Goal: Information Seeking & Learning: Find specific page/section

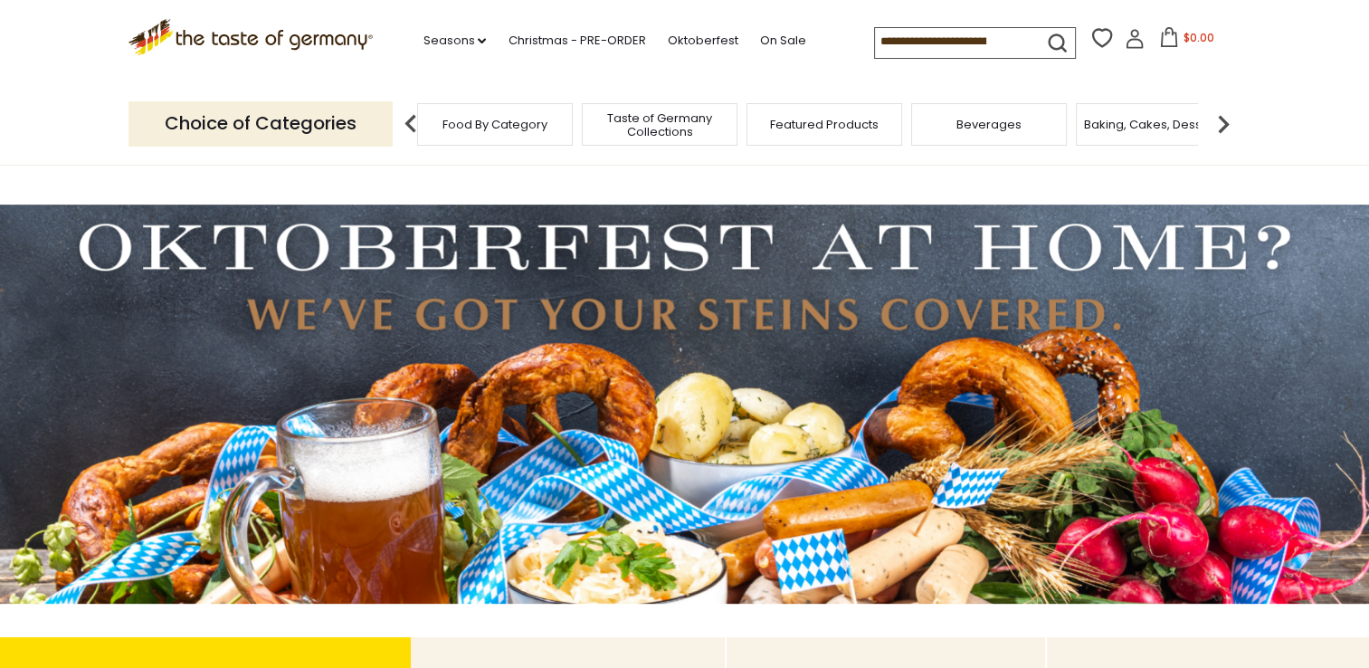
click at [571, 116] on div "Food By Category" at bounding box center [495, 124] width 156 height 43
click at [503, 118] on span "Food By Category" at bounding box center [494, 125] width 105 height 14
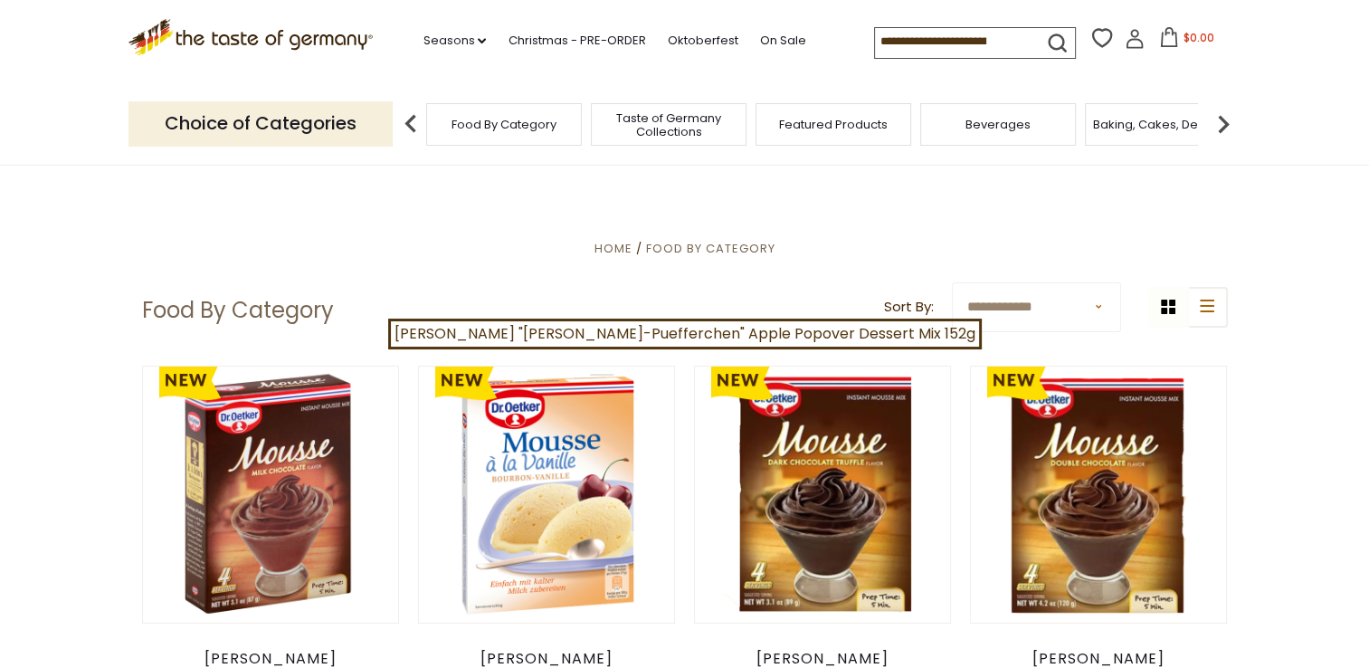
click at [564, 111] on div "Food By Category" at bounding box center [504, 124] width 156 height 43
click at [886, 44] on input at bounding box center [951, 40] width 153 height 25
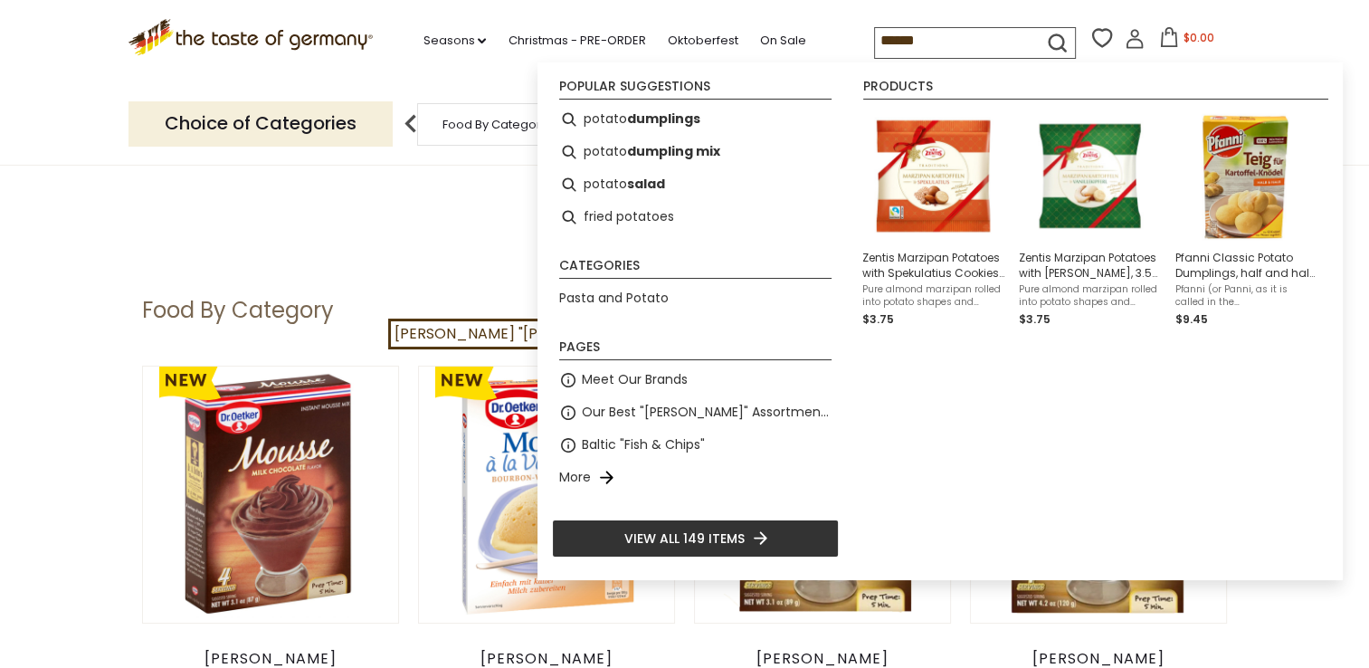
type input "******"
click at [1049, 38] on icon "submit" at bounding box center [1057, 43] width 24 height 24
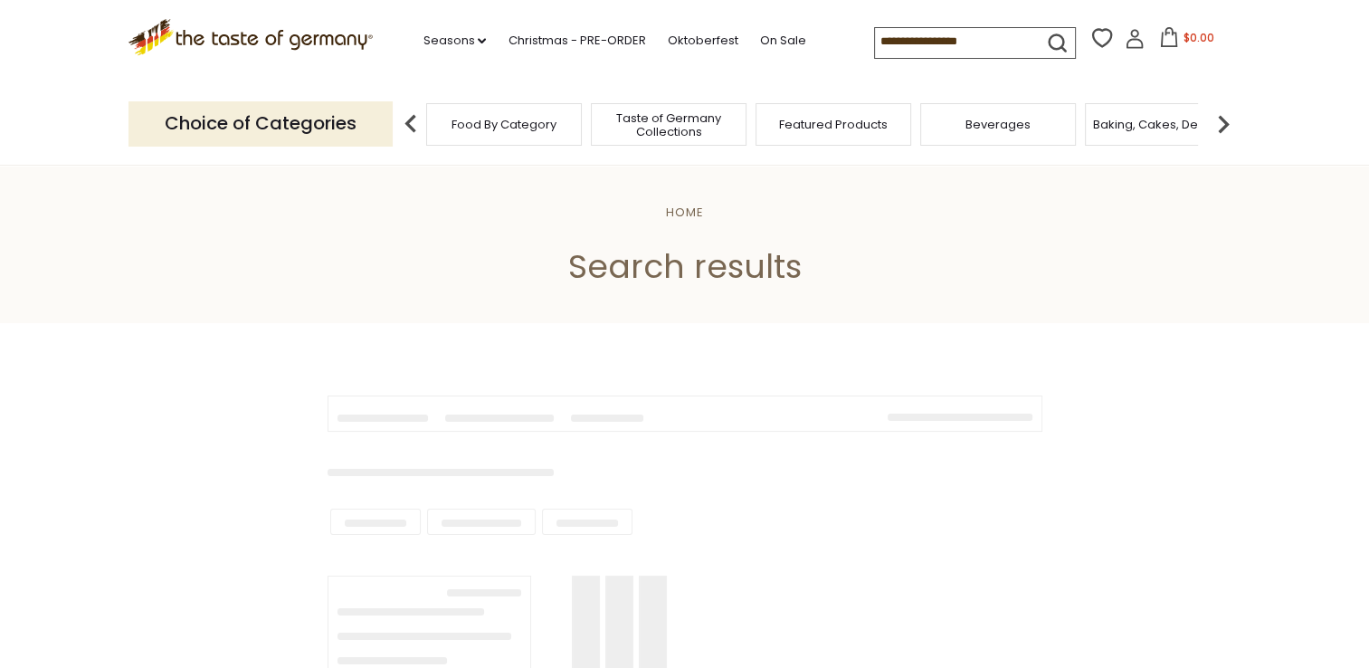
type input "******"
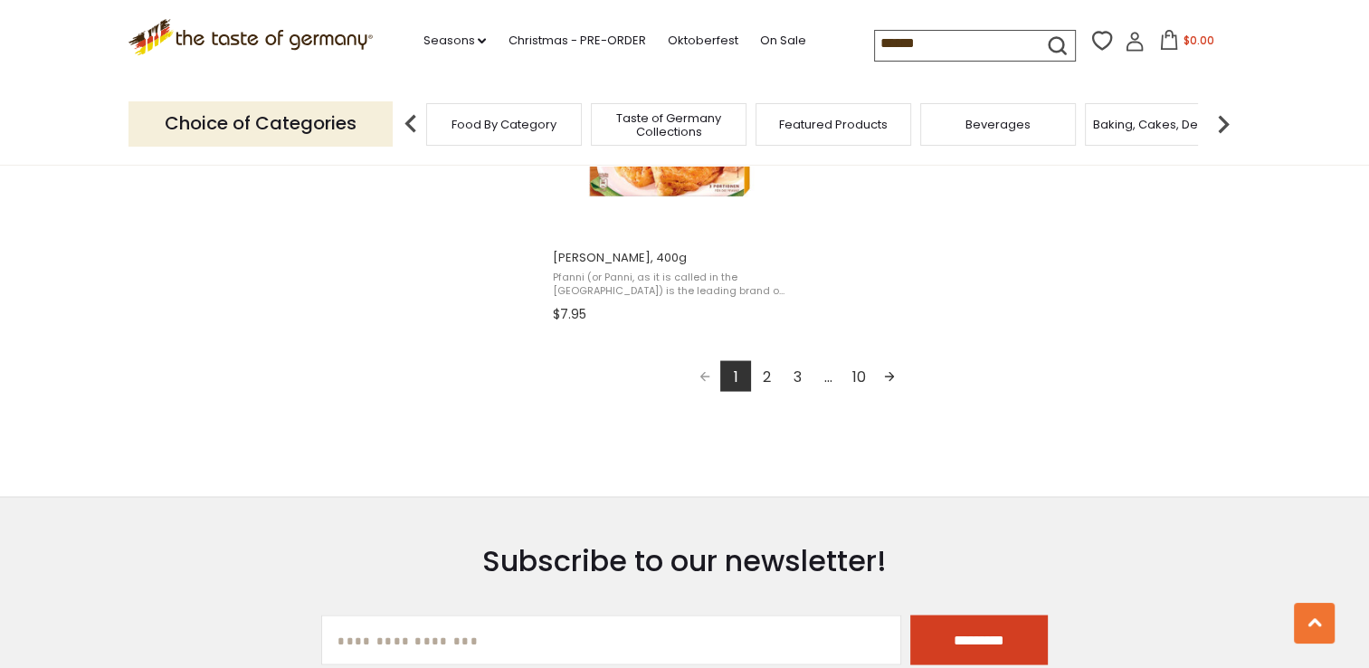
scroll to position [3348, 0]
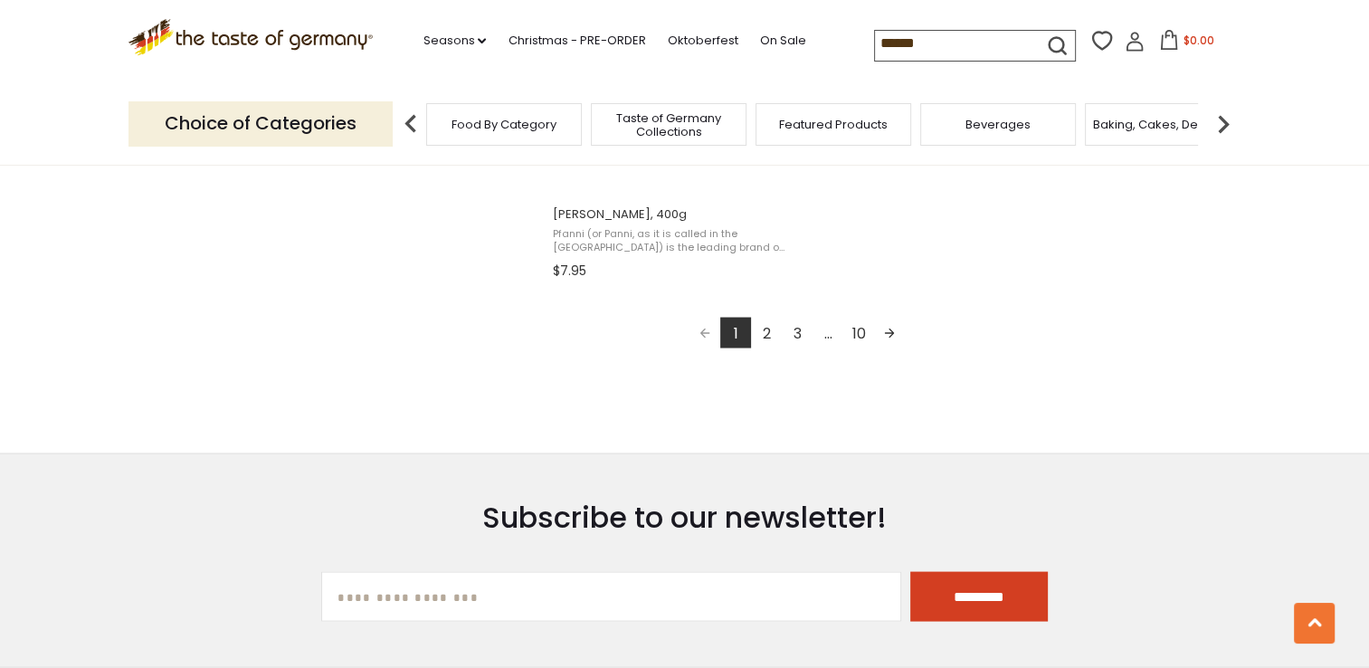
click at [762, 328] on link "2" at bounding box center [766, 332] width 31 height 31
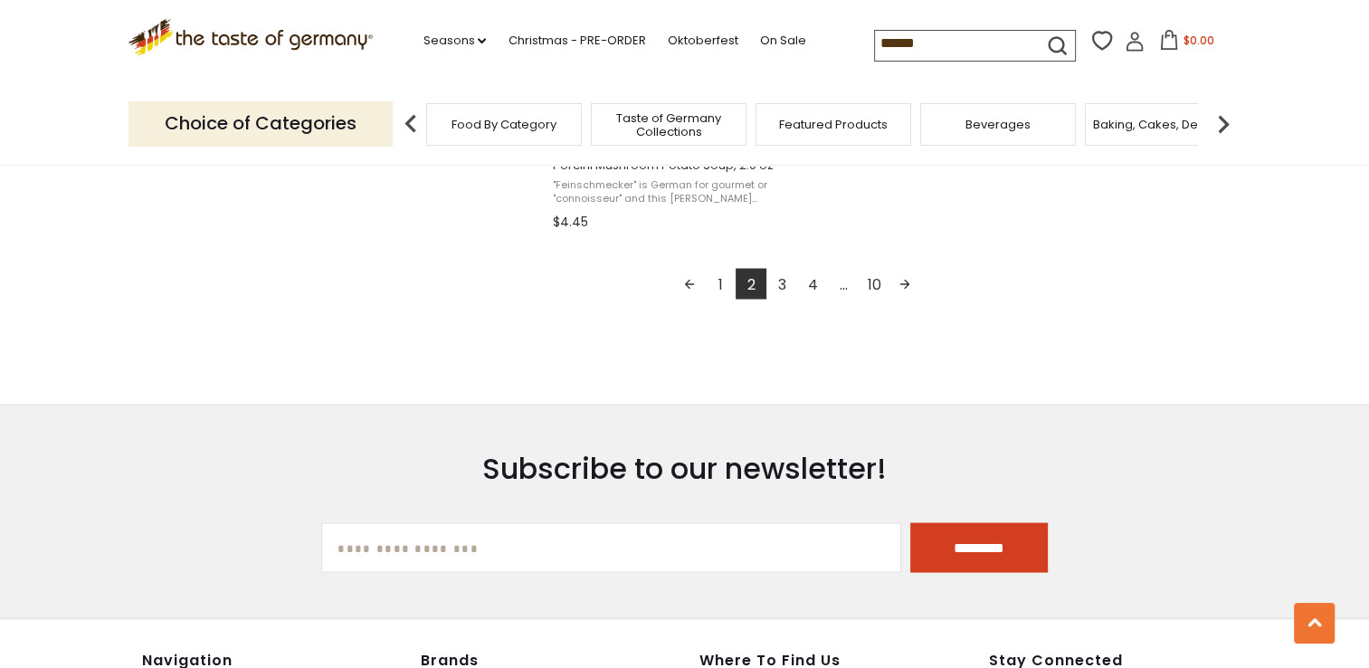
scroll to position [3438, 0]
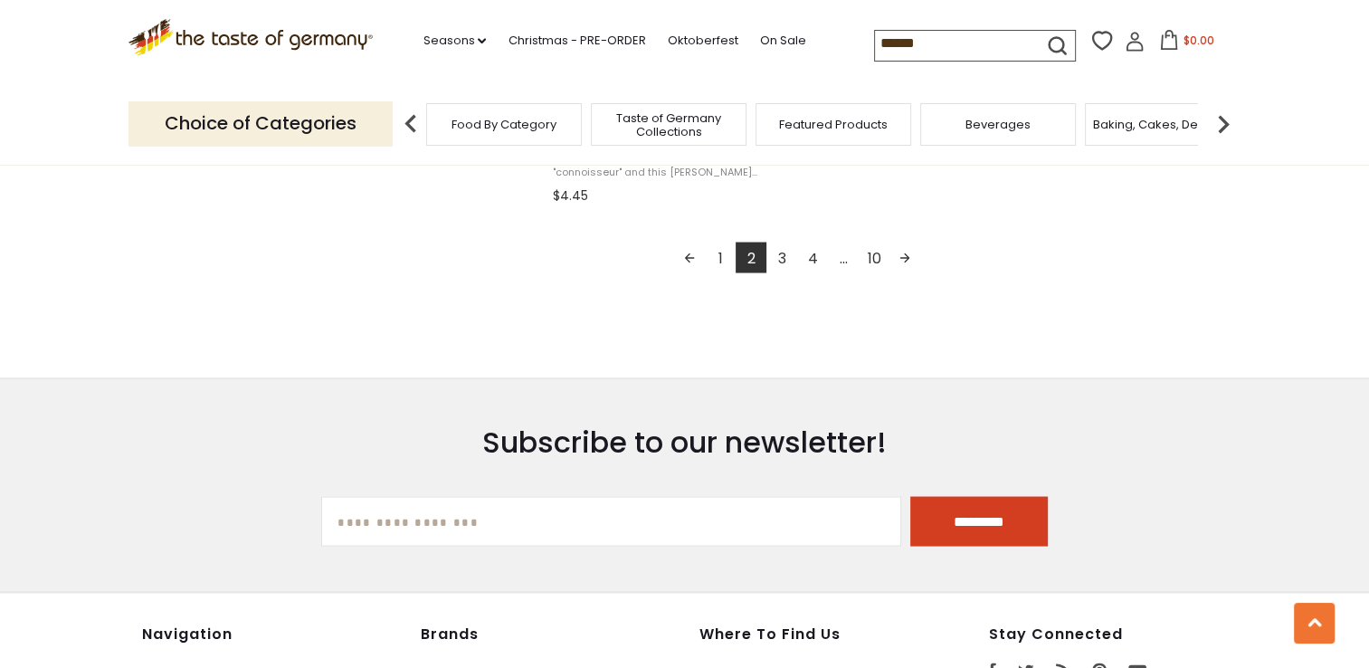
click at [788, 256] on link "3" at bounding box center [781, 257] width 31 height 31
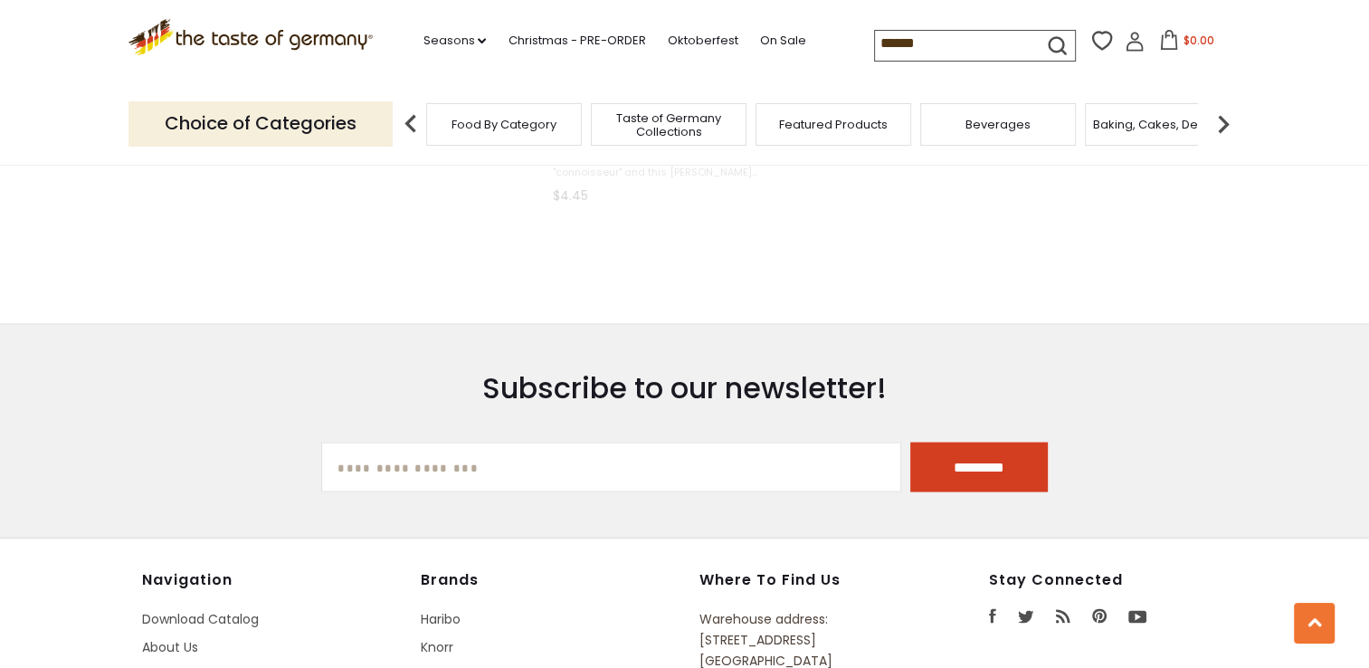
scroll to position [2606, 0]
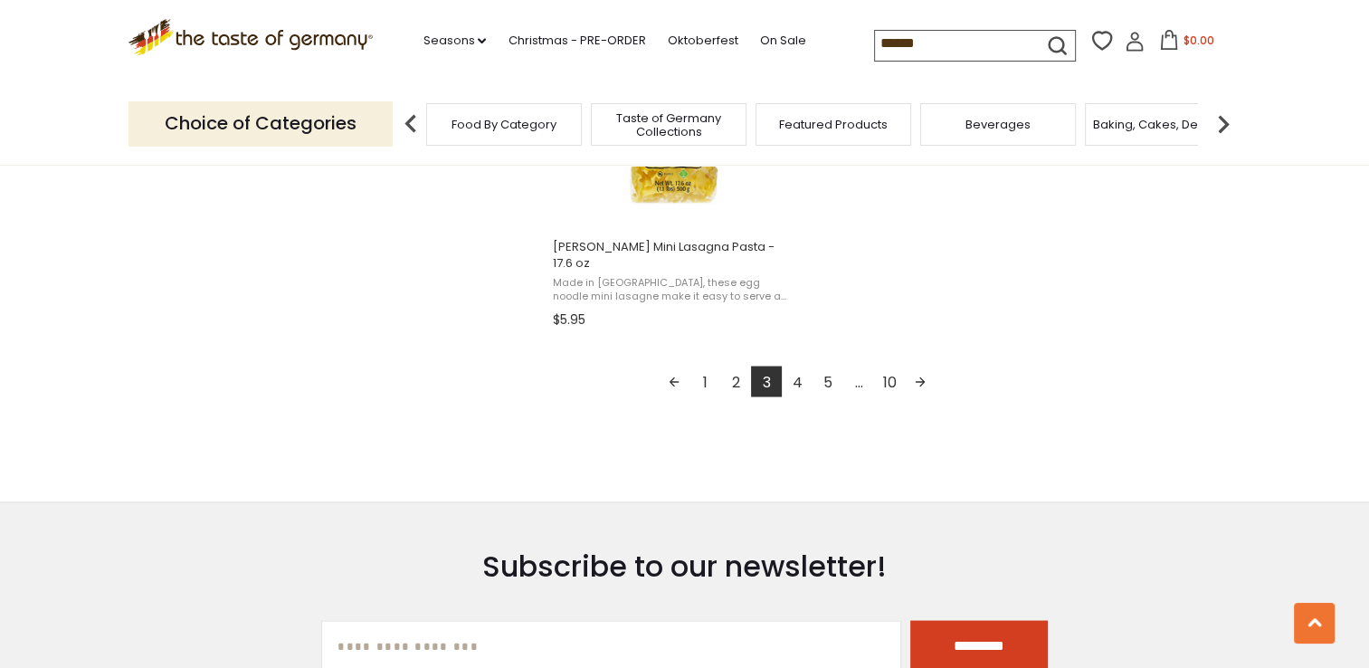
scroll to position [3348, 0]
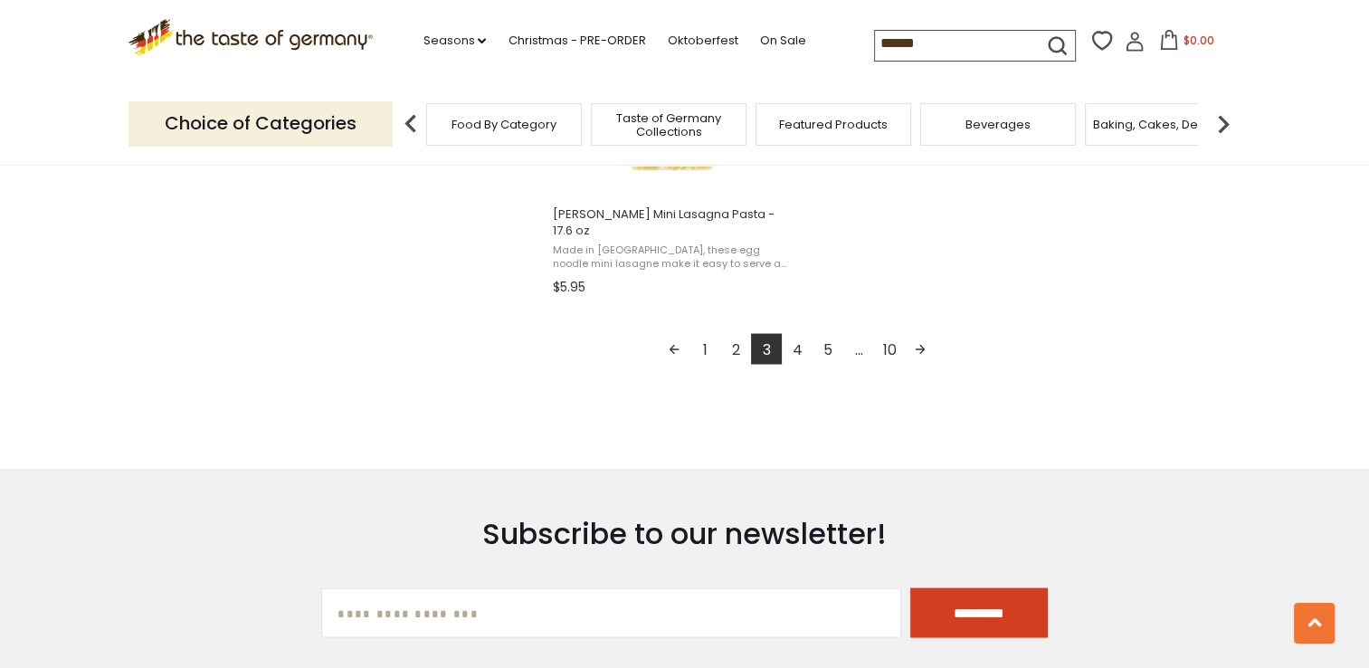
click at [796, 333] on link "4" at bounding box center [797, 348] width 31 height 31
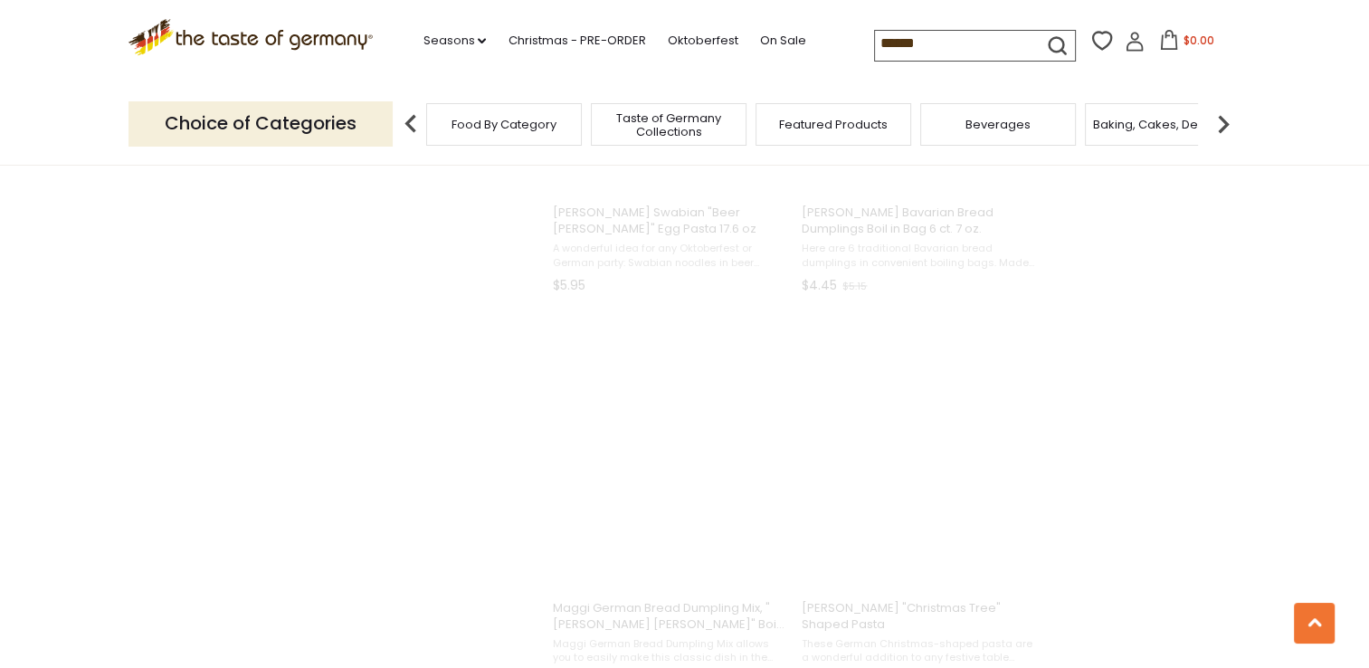
scroll to position [1082, 0]
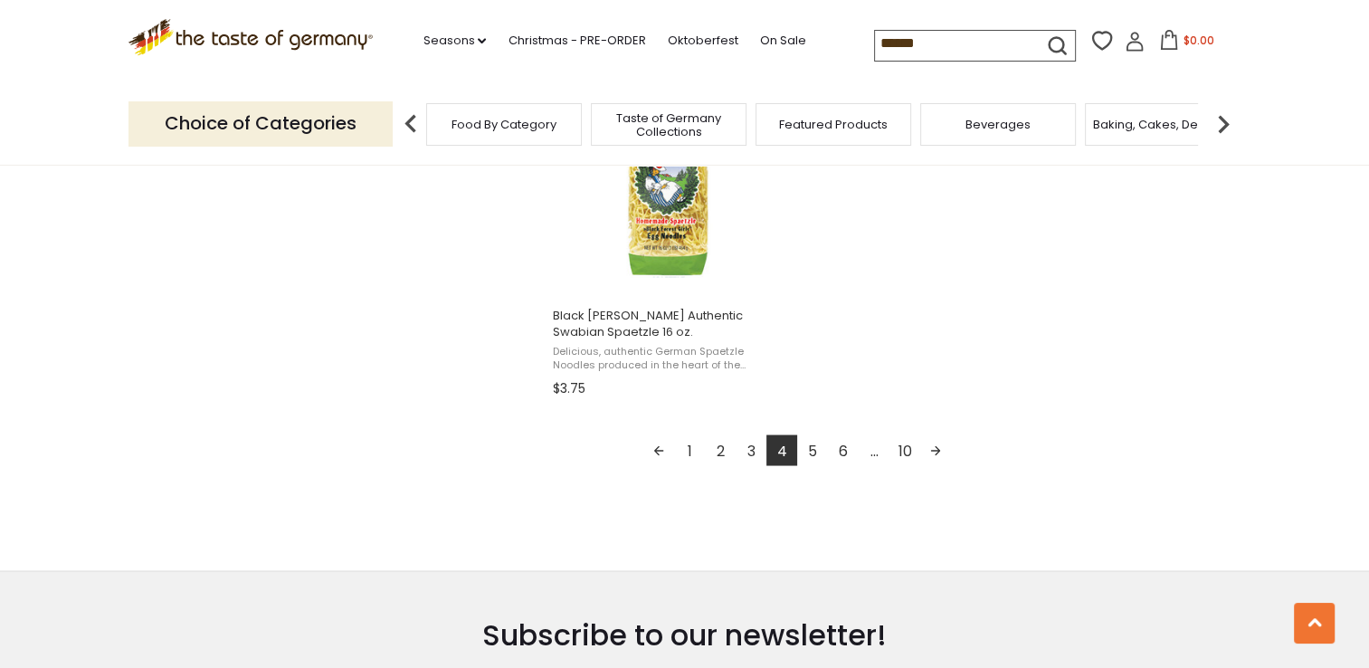
scroll to position [3257, 0]
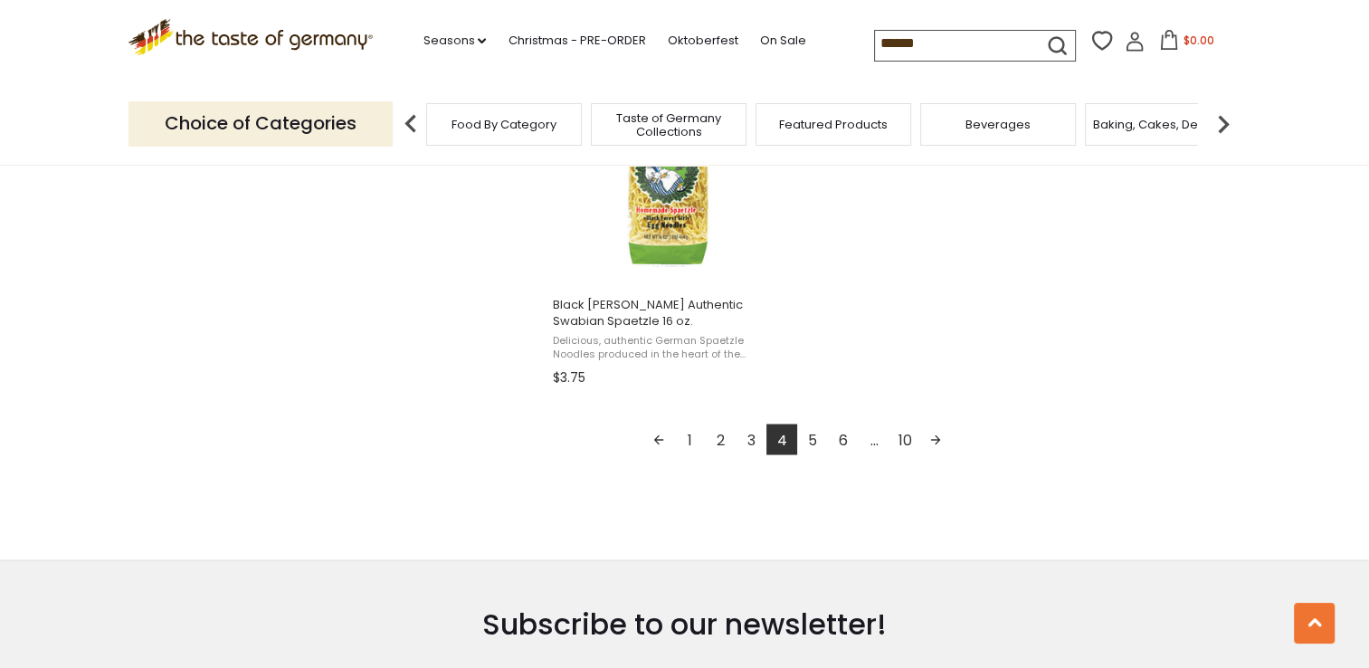
click at [811, 432] on link "5" at bounding box center [812, 438] width 31 height 31
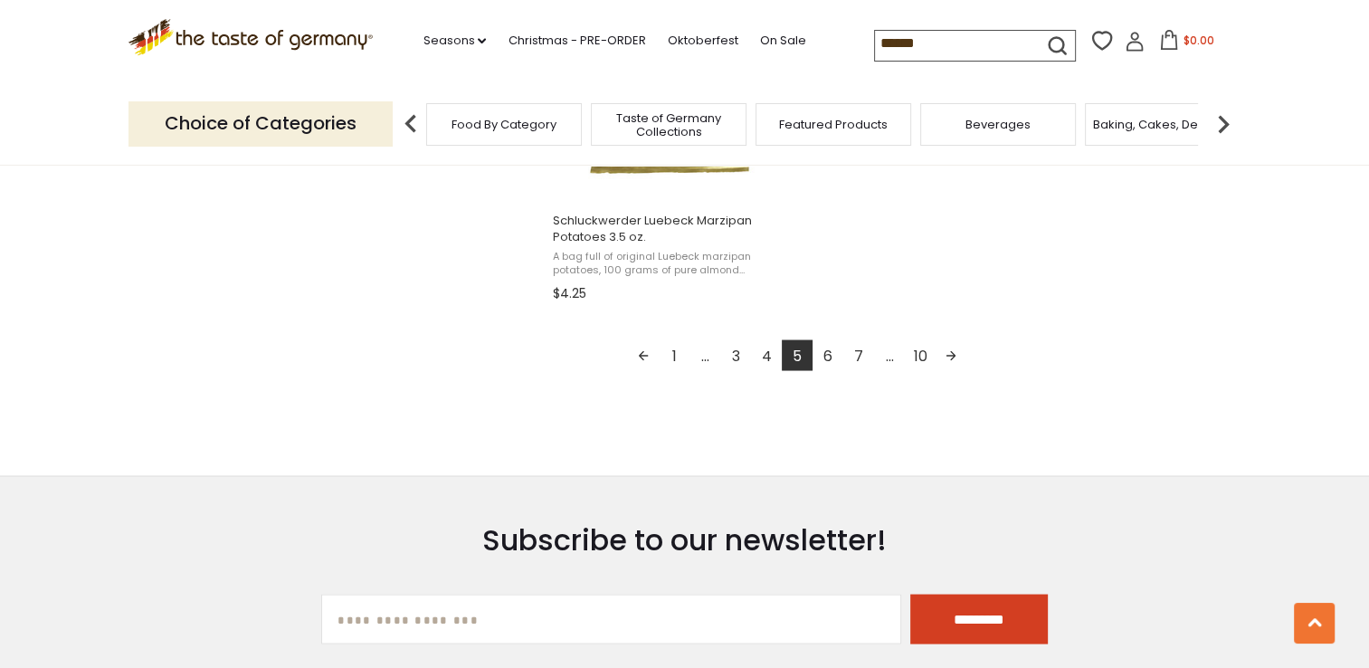
scroll to position [3438, 0]
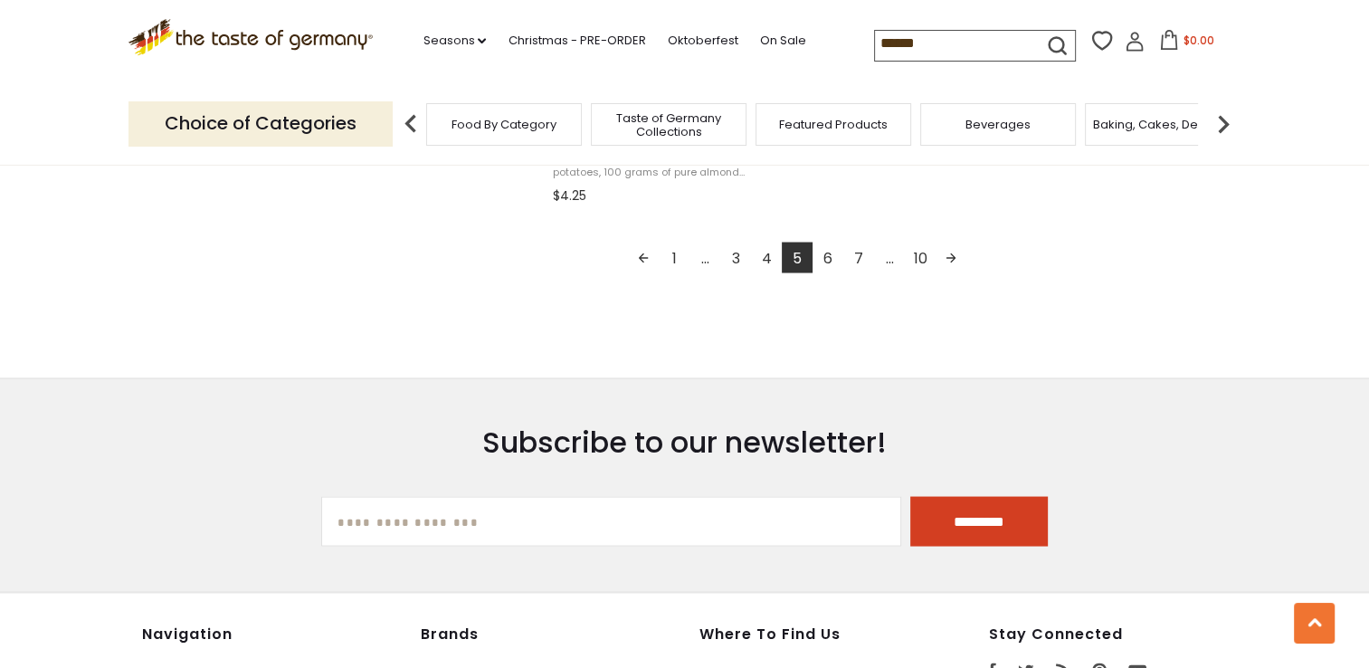
click at [825, 259] on link "6" at bounding box center [827, 257] width 31 height 31
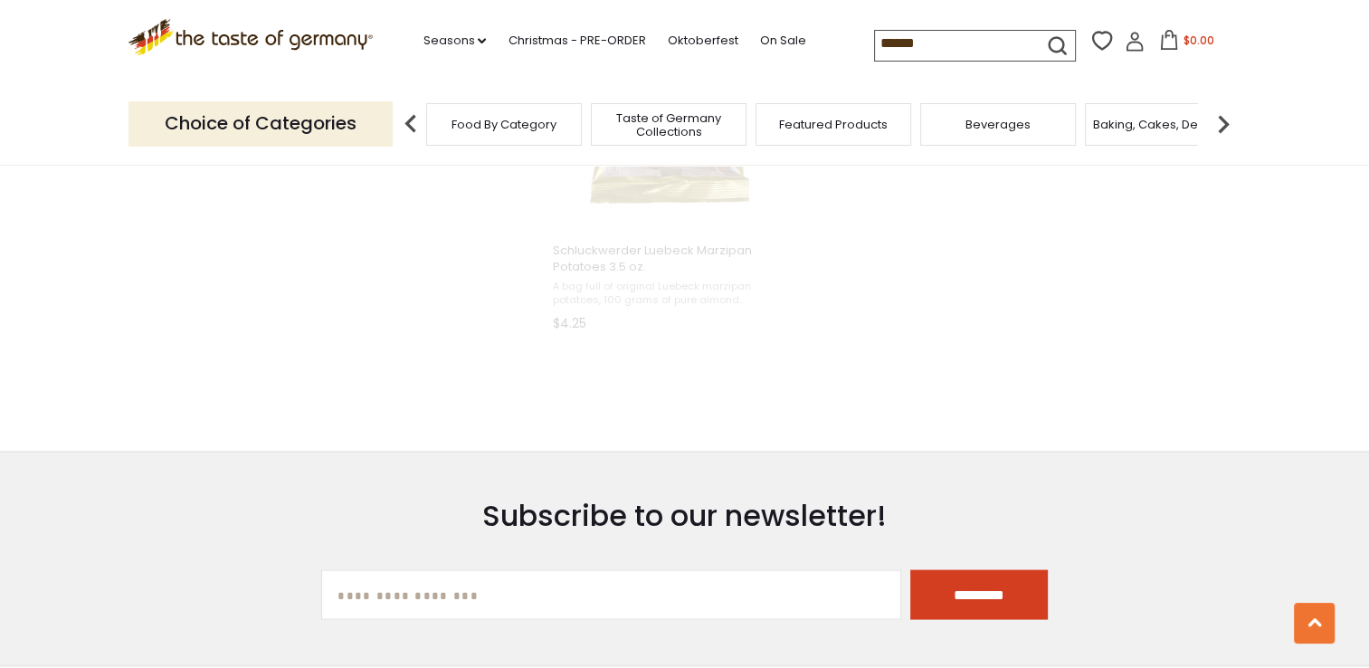
scroll to position [1086, 0]
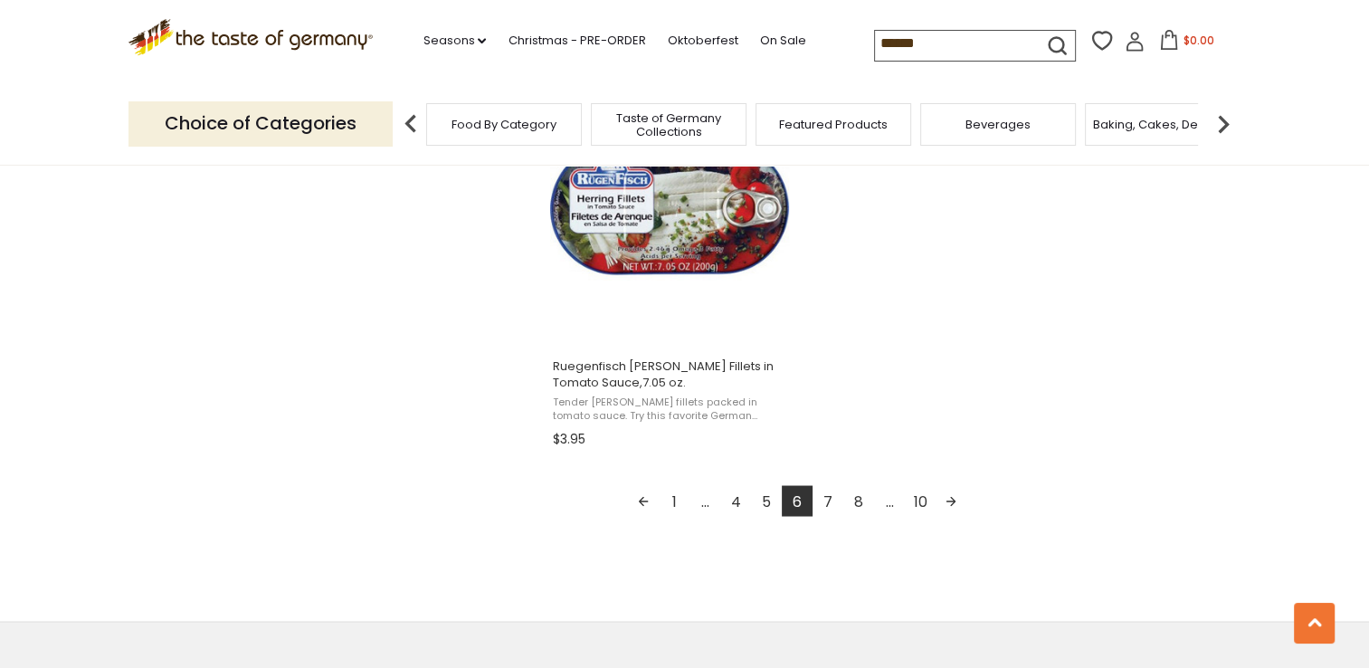
scroll to position [3257, 0]
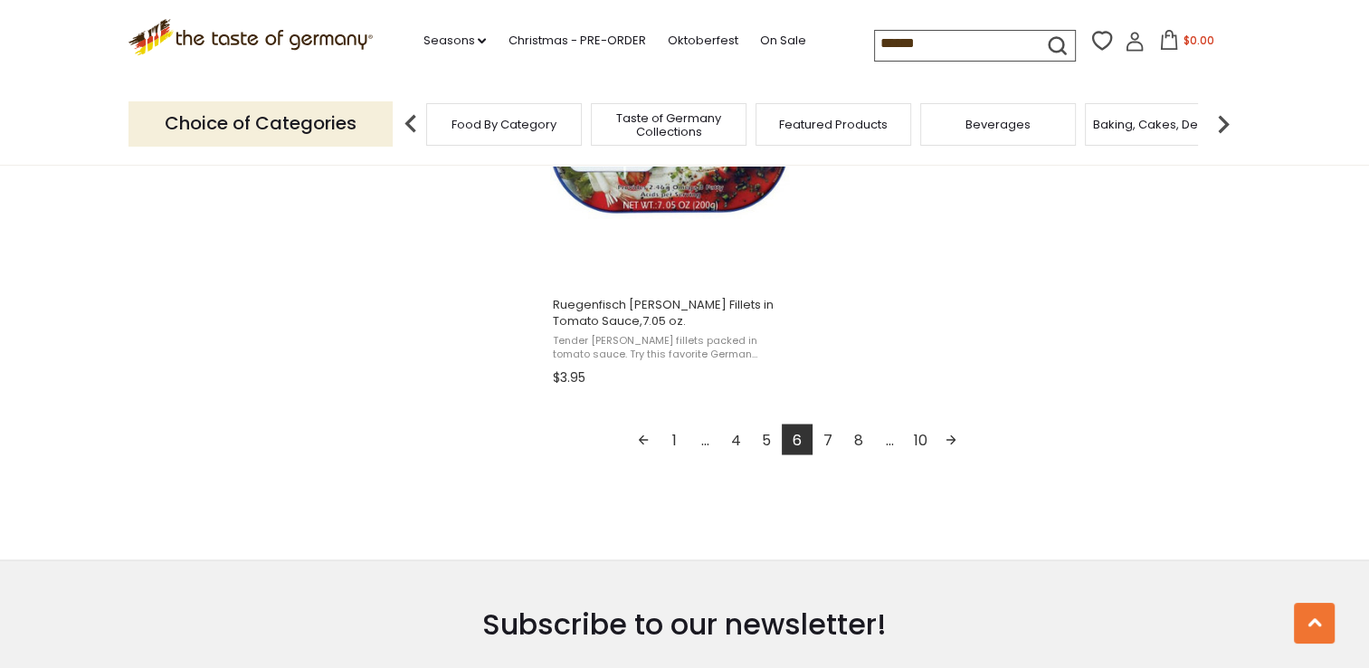
click at [949, 438] on link "Next page" at bounding box center [951, 438] width 31 height 31
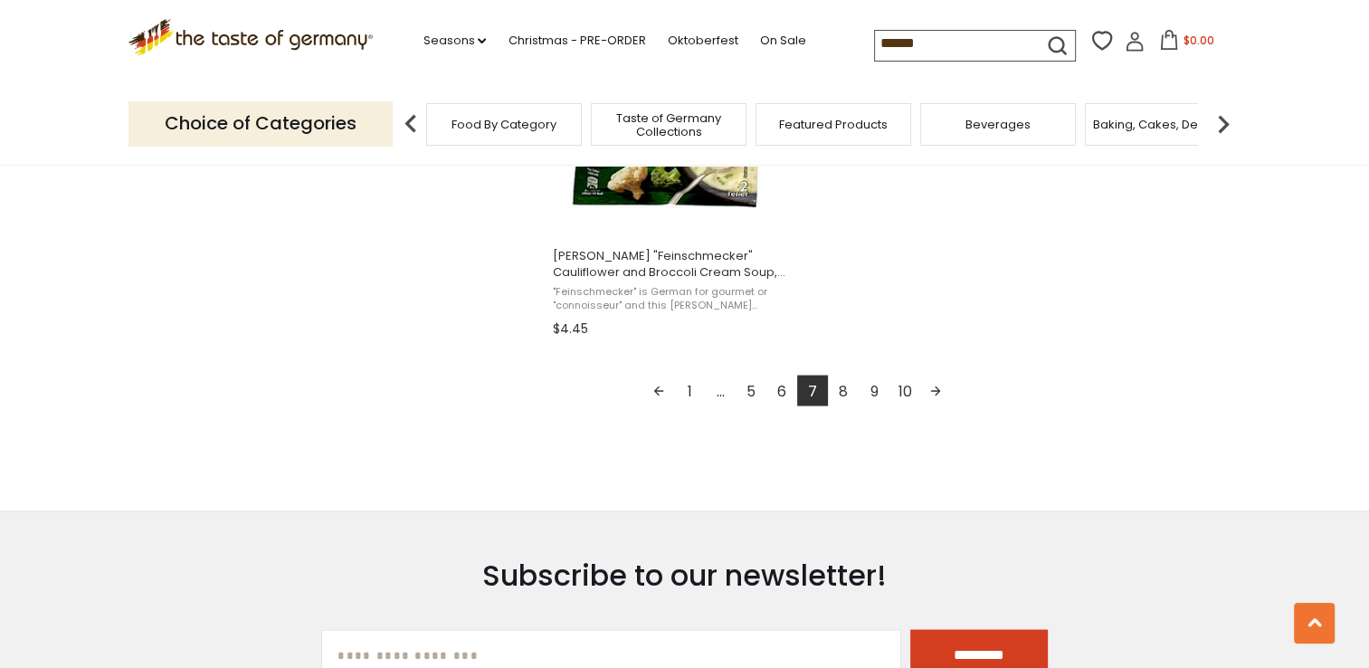
scroll to position [3348, 0]
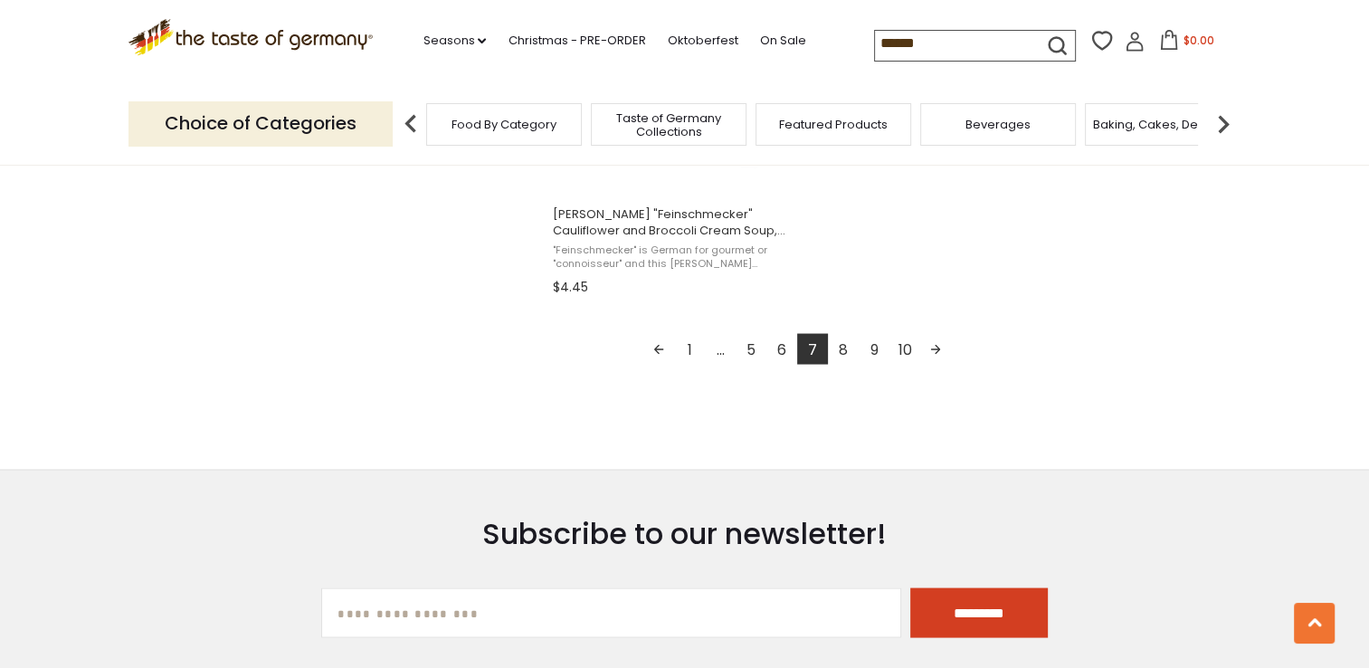
click at [934, 347] on link "Next page" at bounding box center [935, 348] width 31 height 31
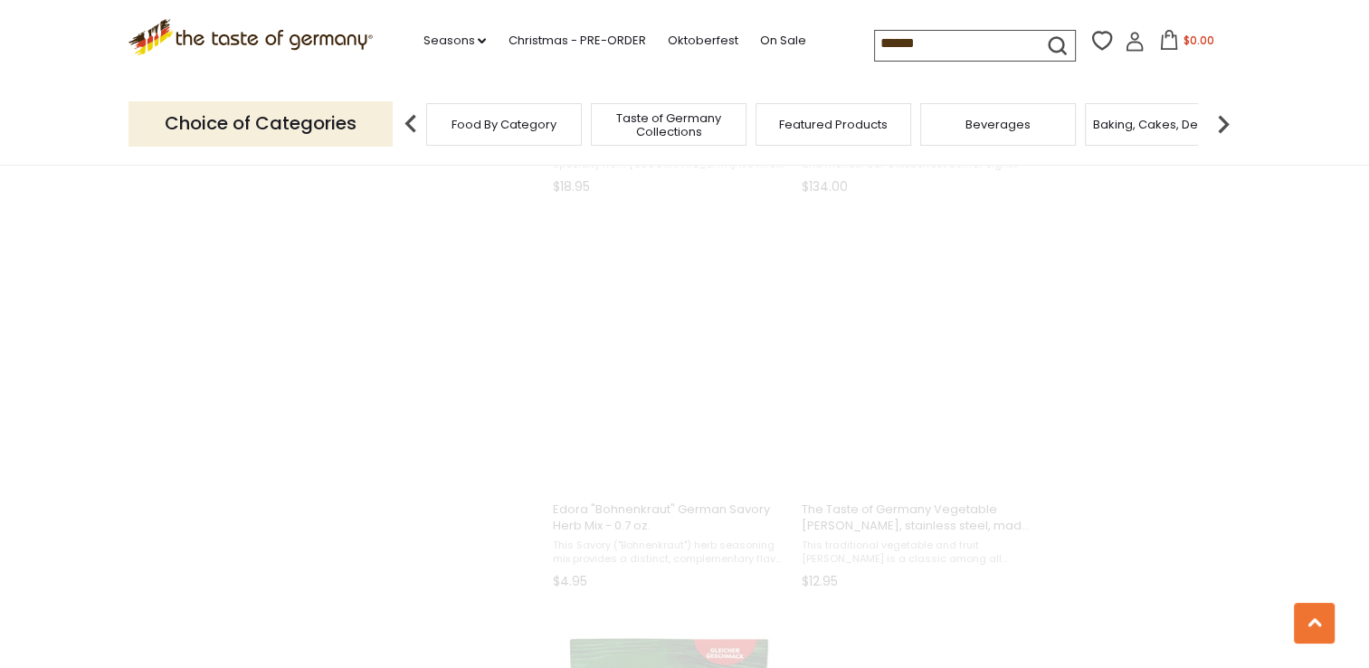
scroll to position [1194, 0]
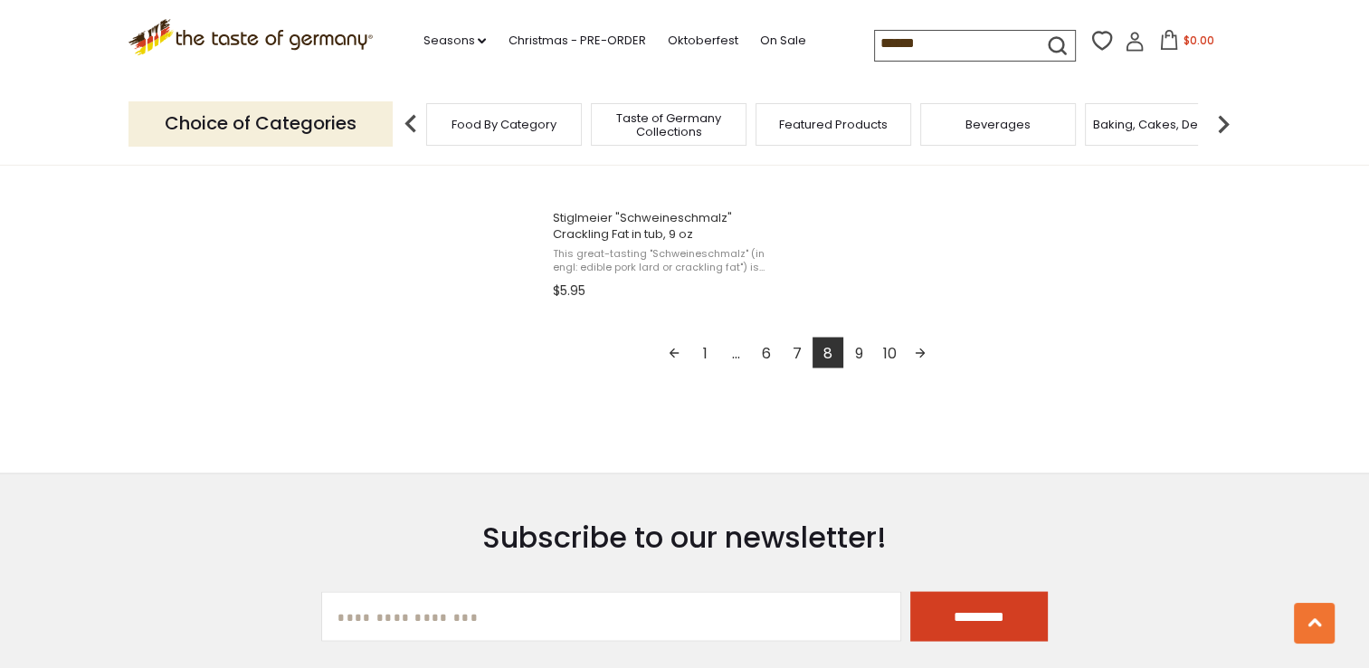
scroll to position [3348, 0]
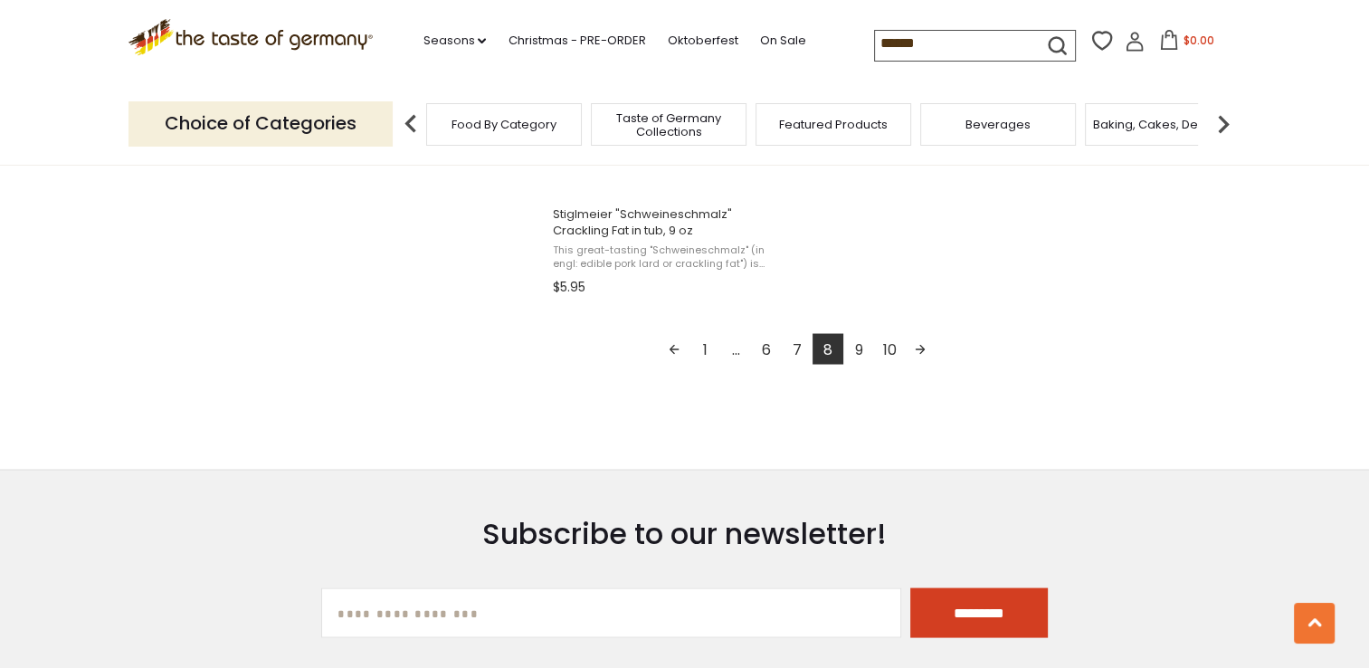
click at [923, 341] on link "Next page" at bounding box center [920, 348] width 31 height 31
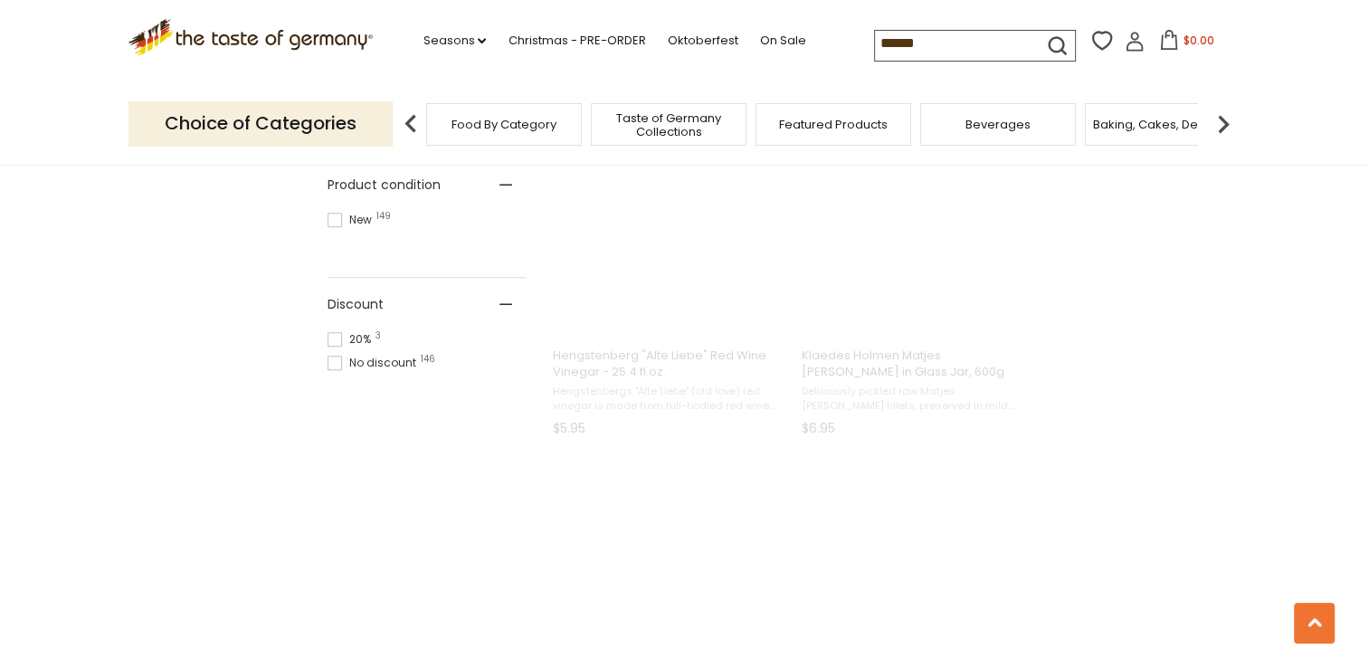
scroll to position [13, 0]
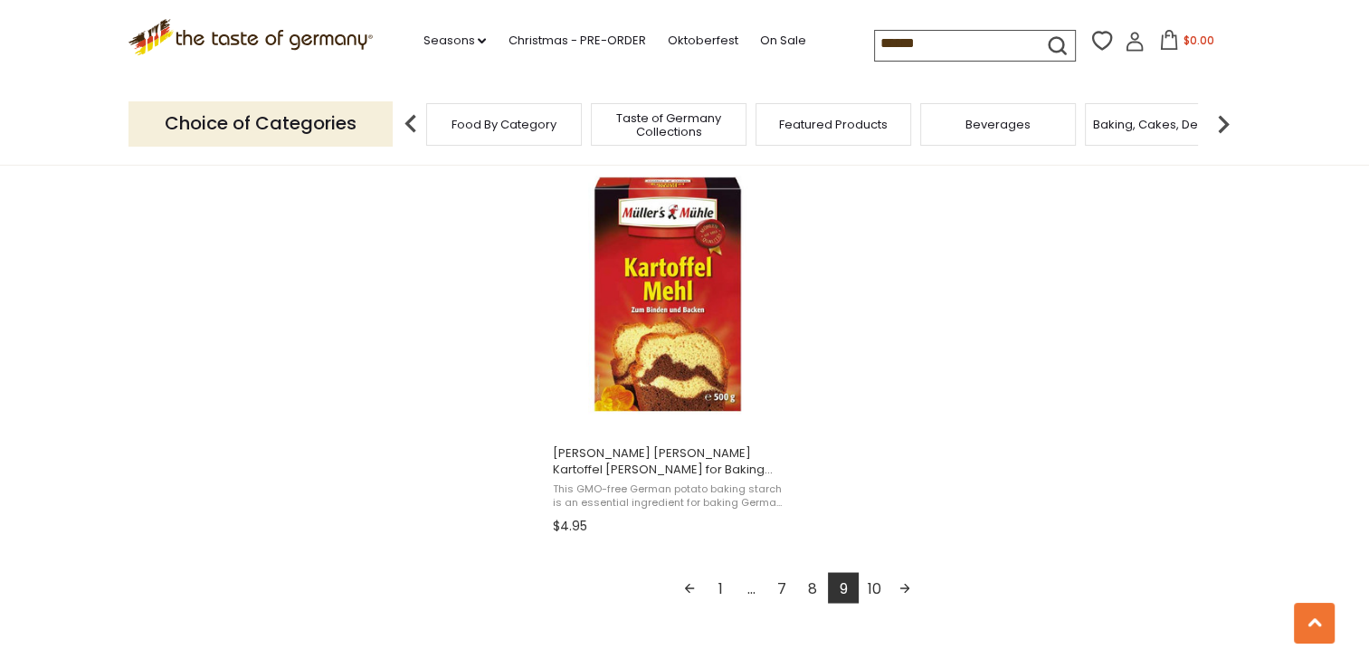
scroll to position [3167, 0]
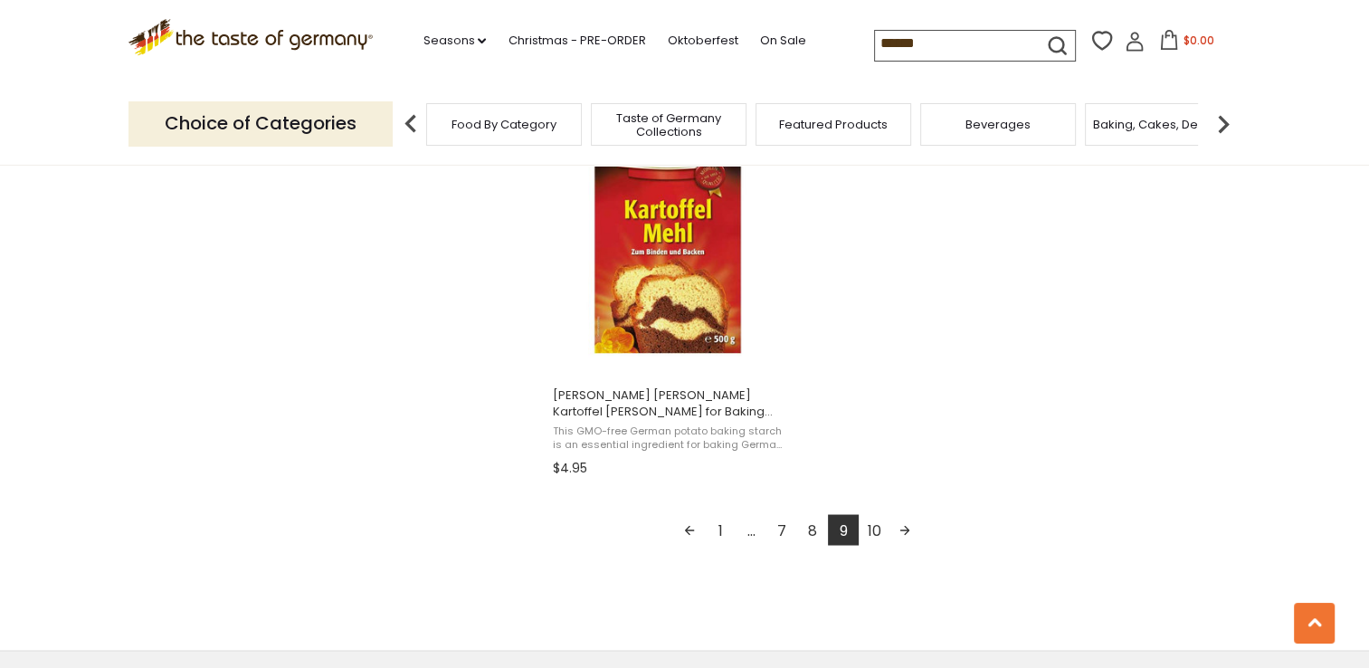
click at [874, 524] on link "10" at bounding box center [874, 529] width 31 height 31
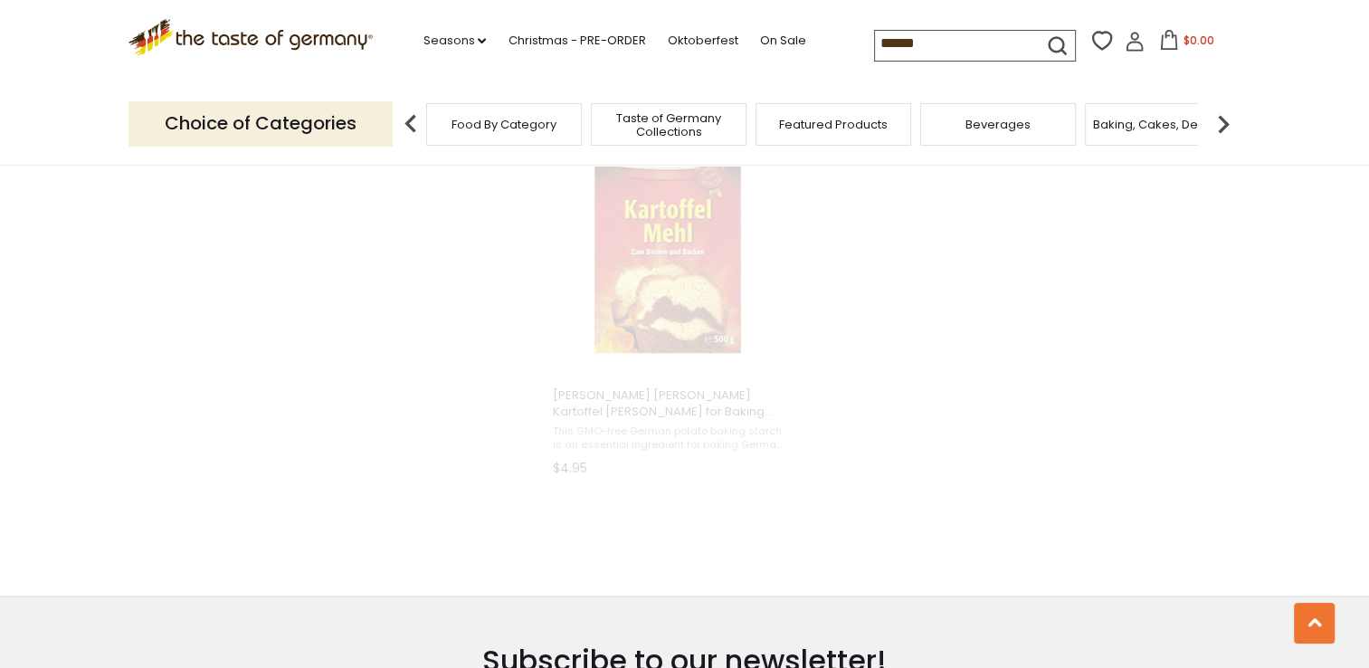
scroll to position [1035, 0]
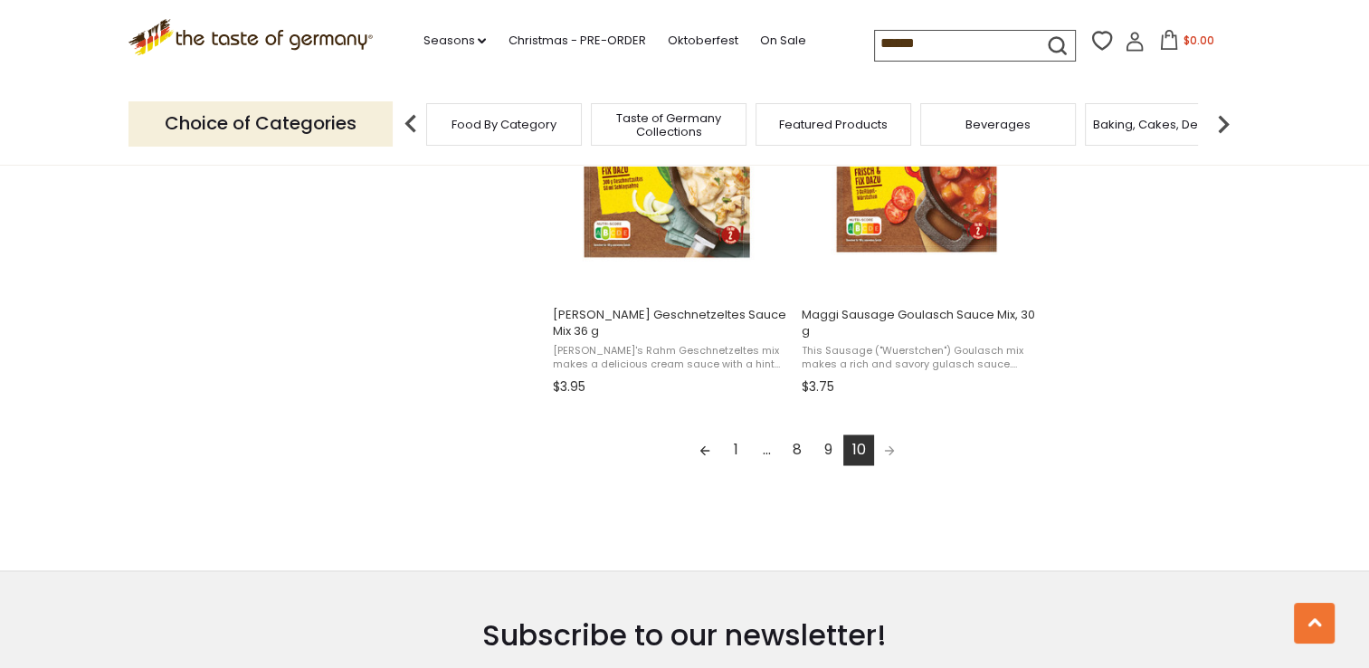
scroll to position [2895, 0]
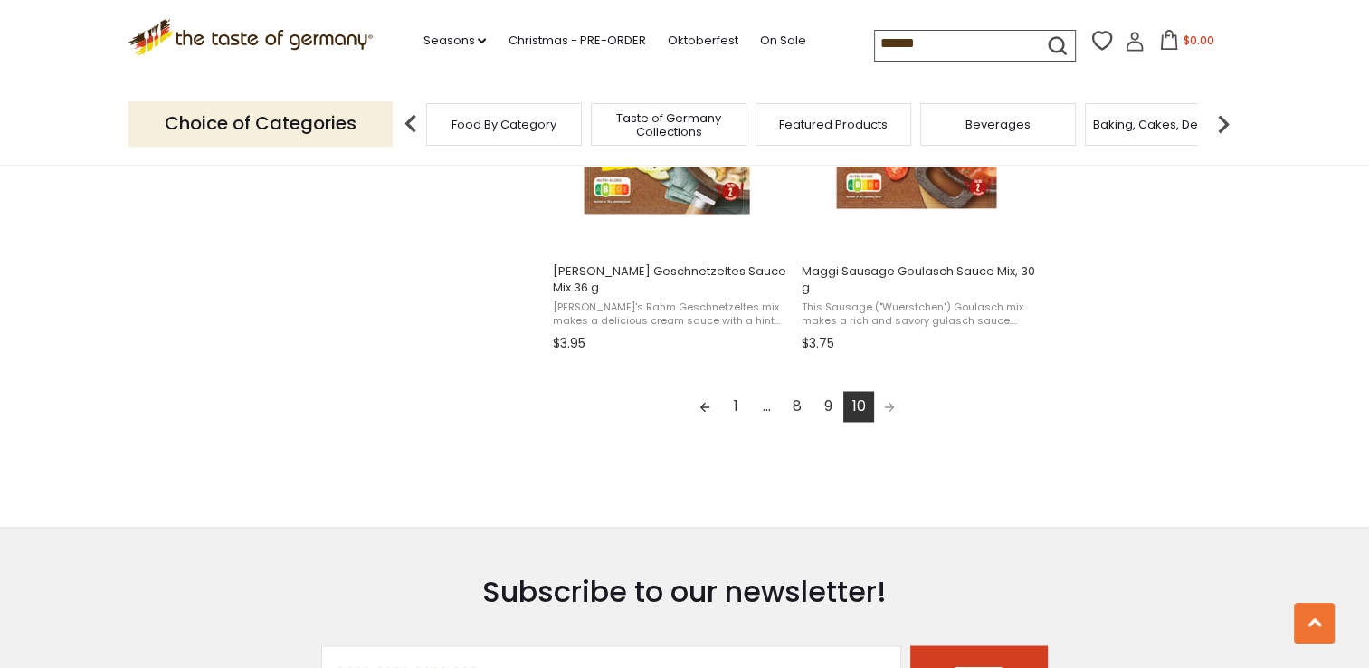
click at [888, 407] on span "Pagination" at bounding box center [889, 406] width 31 height 31
click at [887, 404] on span "Pagination" at bounding box center [889, 406] width 31 height 31
